Goal: Task Accomplishment & Management: Use online tool/utility

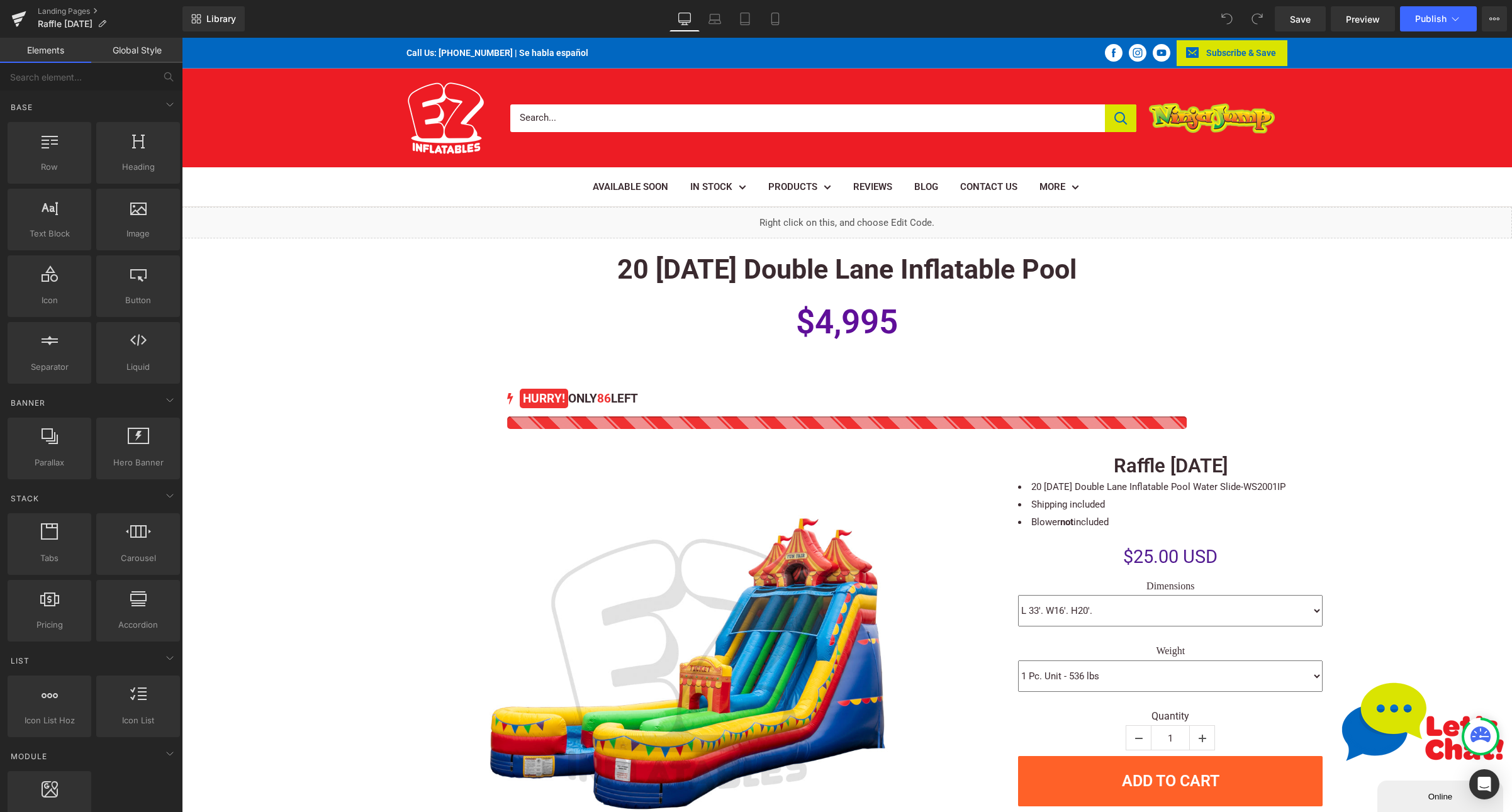
click at [1333, 367] on div "86 HURRY! ONLY 86 LEFT (P) Stock Counter Sale Off (P) Image" at bounding box center [846, 671] width 1330 height 636
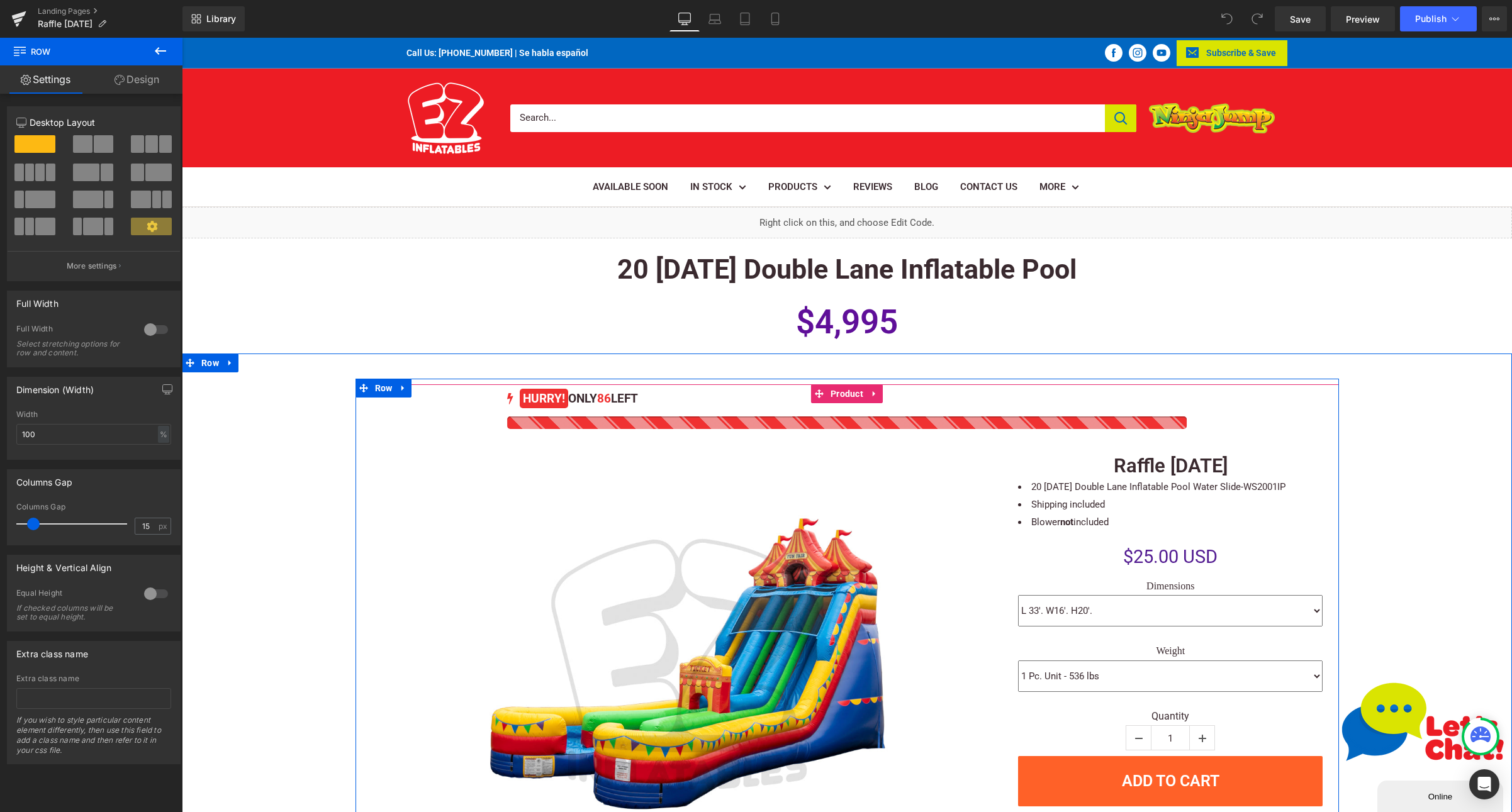
click at [643, 428] on div "86 HURRY! ONLY 86 LEFT (P) Stock Counter Sale Off (P) Image ‹ ›" at bounding box center [847, 680] width 971 height 594
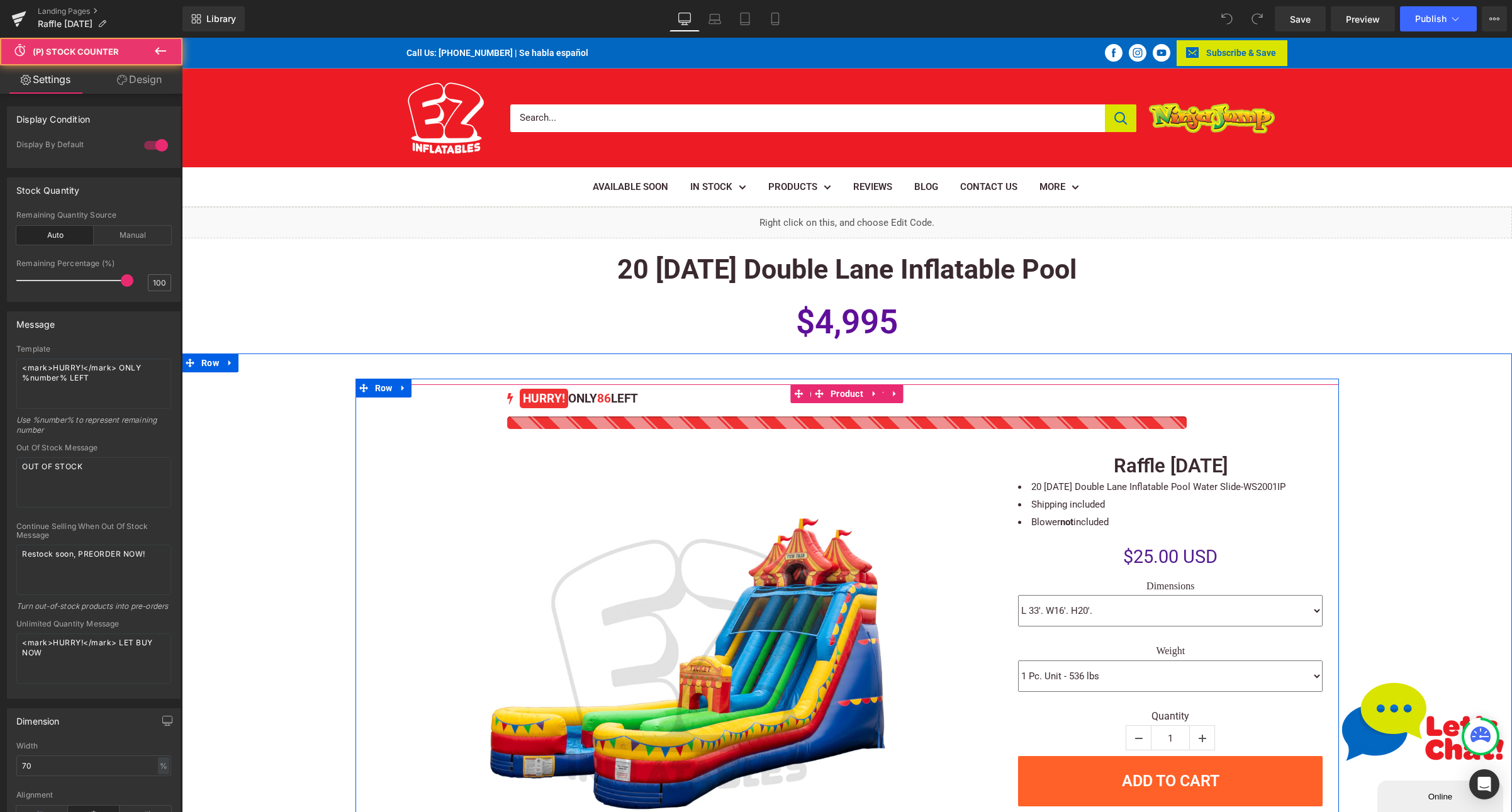
click at [811, 420] on div at bounding box center [847, 423] width 680 height 13
click at [818, 423] on div at bounding box center [847, 423] width 680 height 13
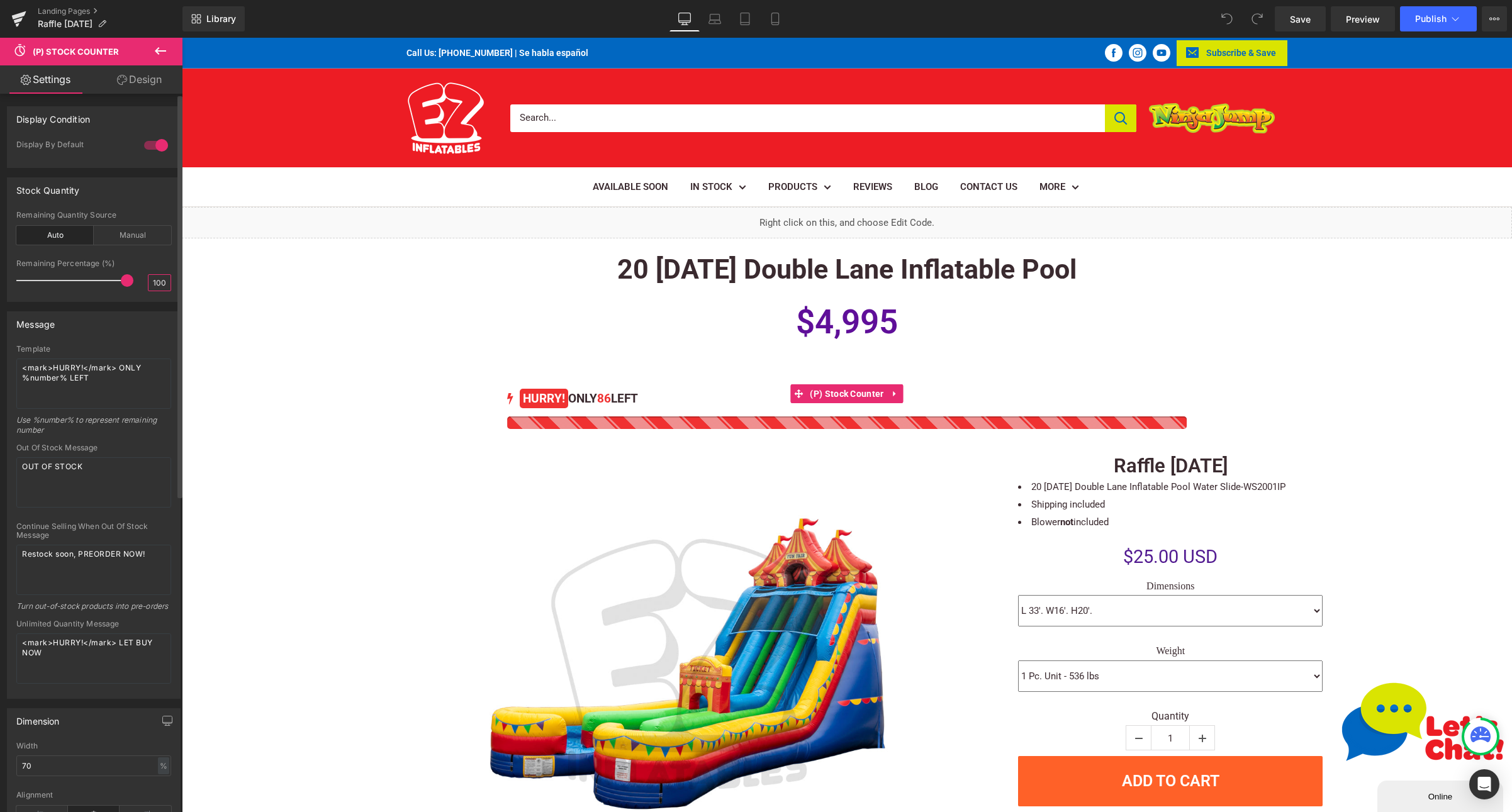
click at [148, 283] on input "100" at bounding box center [159, 283] width 22 height 16
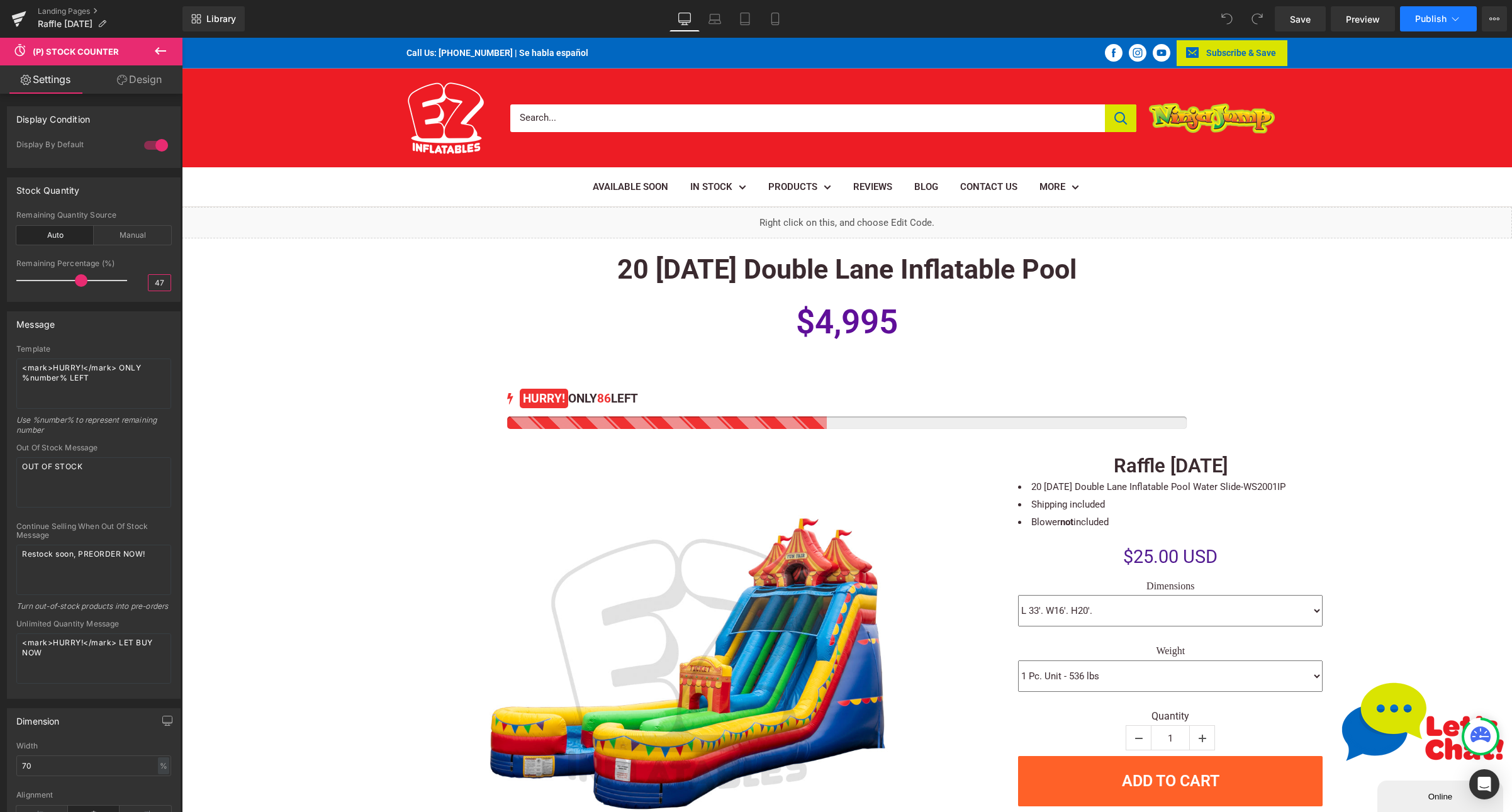
type input "47"
click at [1440, 23] on span "Publish" at bounding box center [1431, 18] width 31 height 10
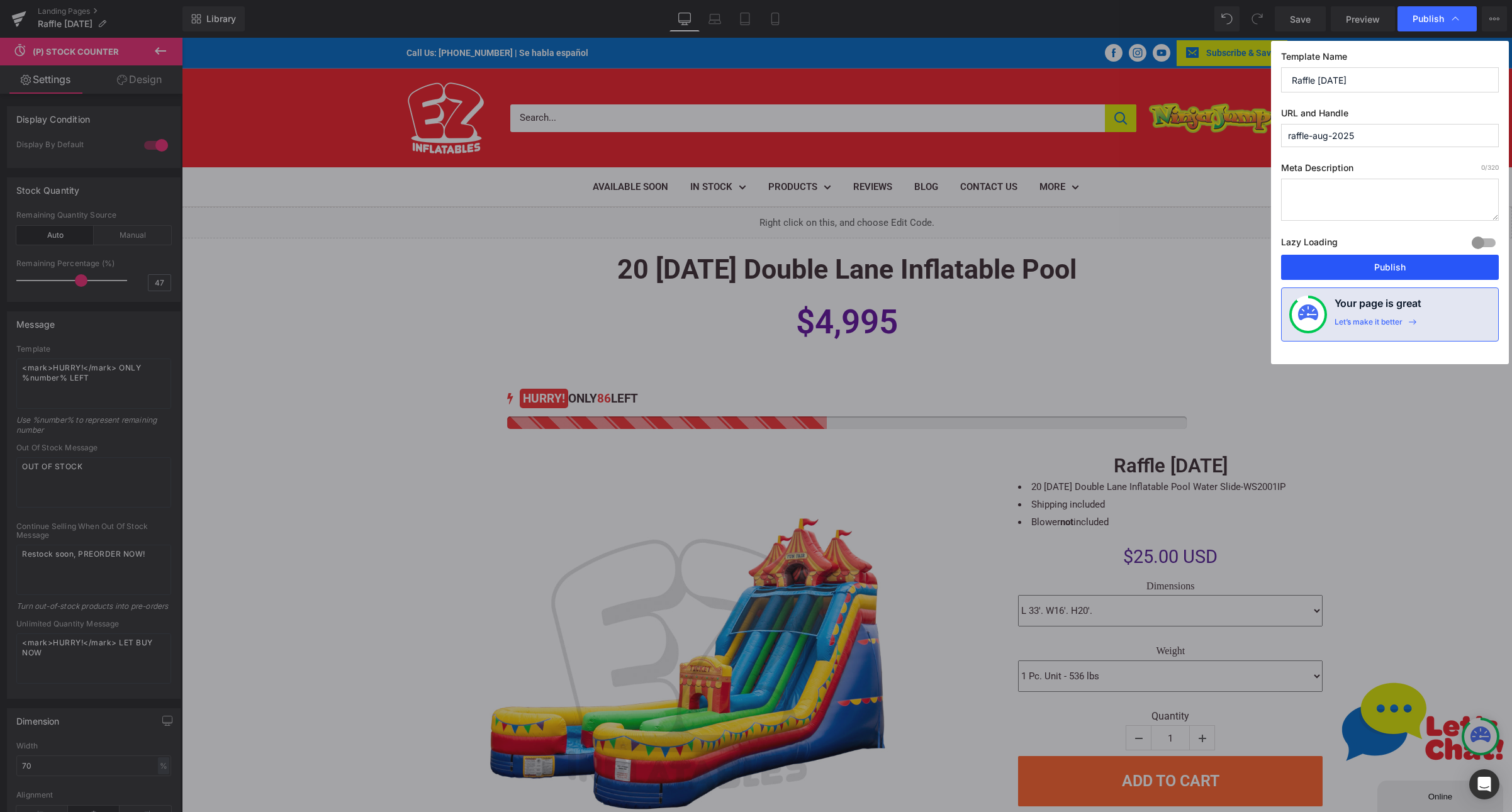
click at [1354, 265] on button "Publish" at bounding box center [1390, 267] width 217 height 25
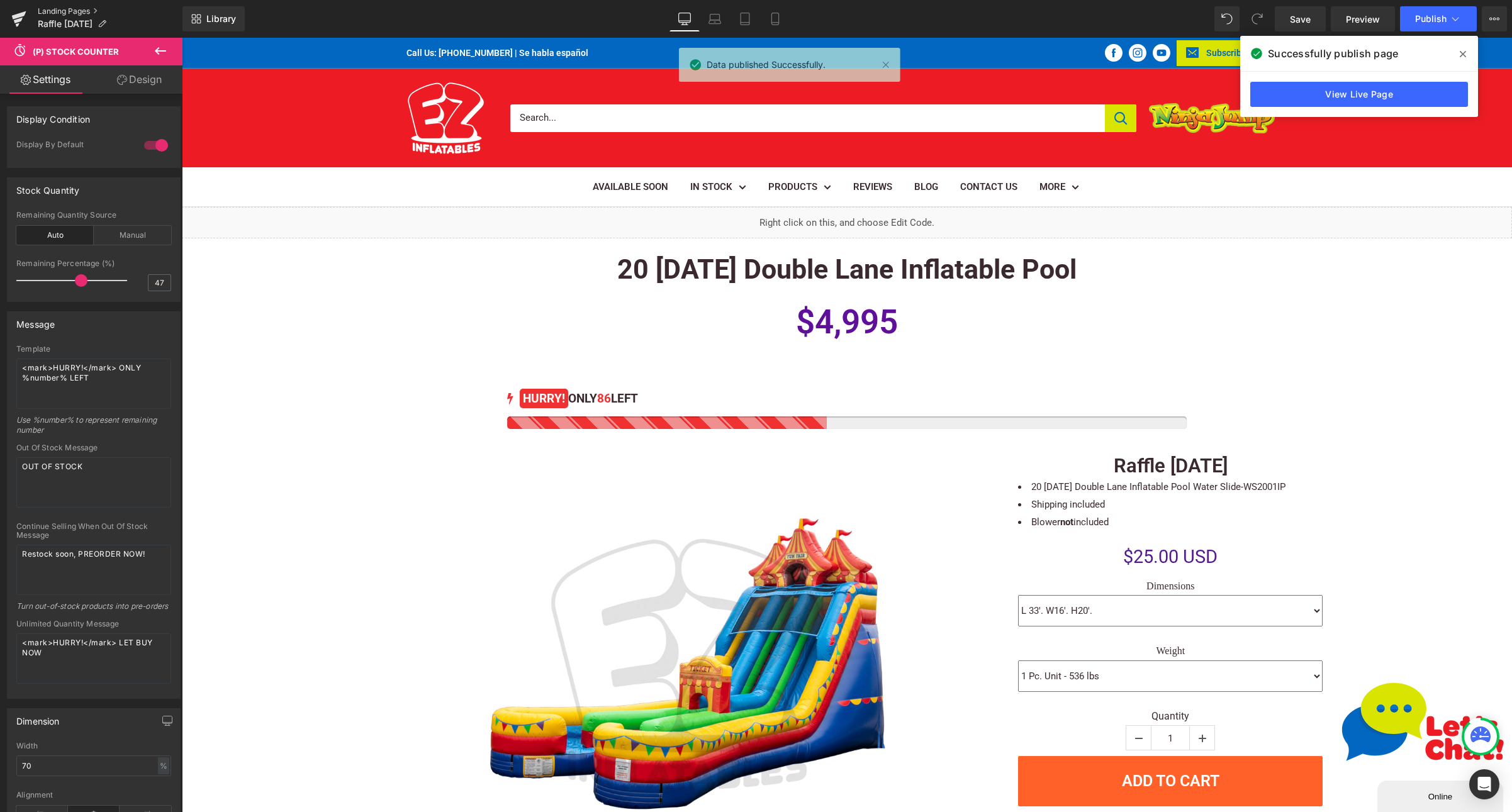
click at [72, 15] on link "Landing Pages" at bounding box center [110, 11] width 145 height 10
